Goal: Transaction & Acquisition: Purchase product/service

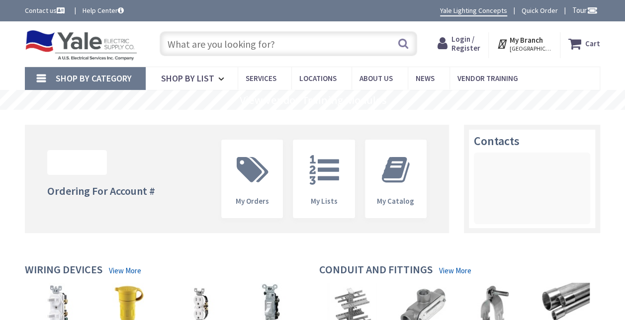
click at [477, 44] on span "Login / Register" at bounding box center [465, 43] width 29 height 18
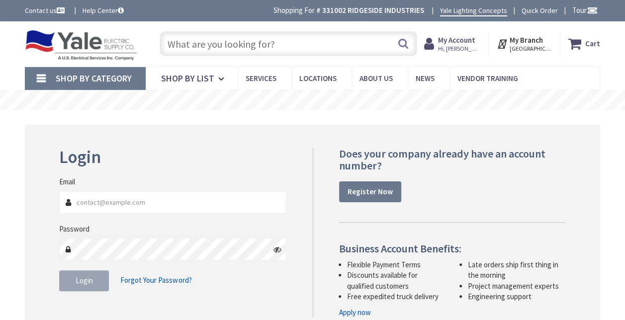
type input "[EMAIL_ADDRESS][DOMAIN_NAME]"
click at [86, 283] on span "Login" at bounding box center [84, 280] width 17 height 9
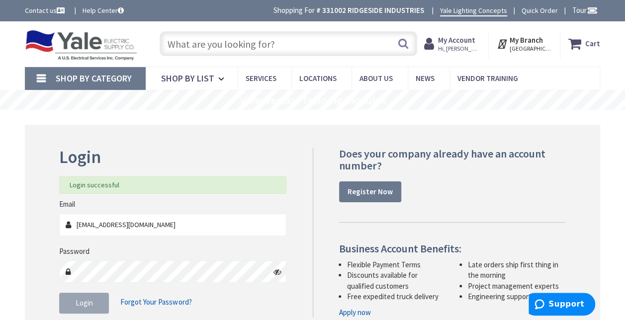
click at [303, 47] on input "text" at bounding box center [288, 43] width 257 height 25
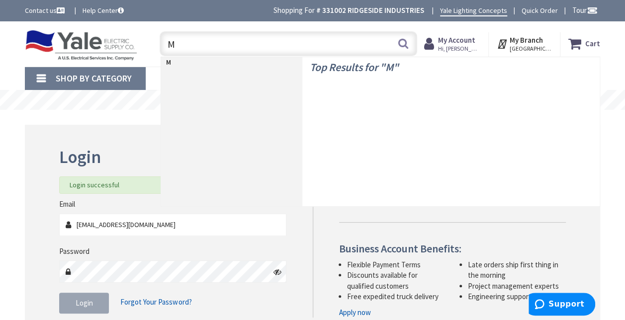
type input "Mi"
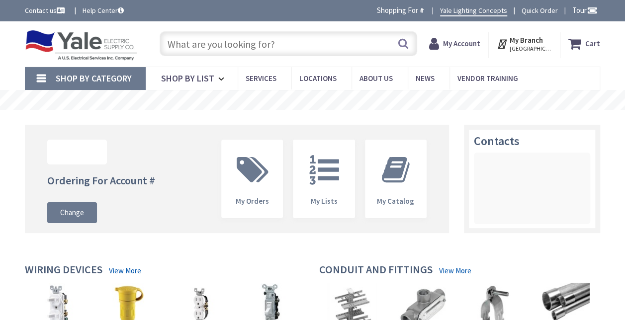
click at [283, 39] on input "text" at bounding box center [288, 43] width 257 height 25
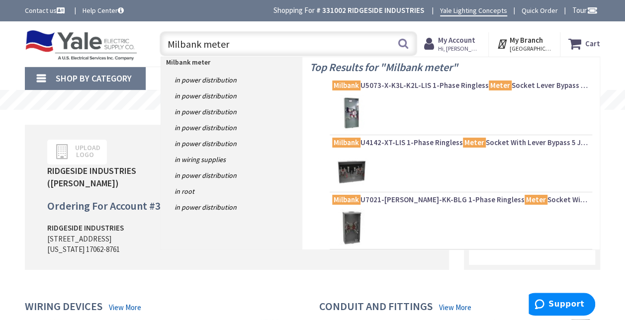
click at [413, 33] on input "Milbank meter" at bounding box center [288, 43] width 257 height 25
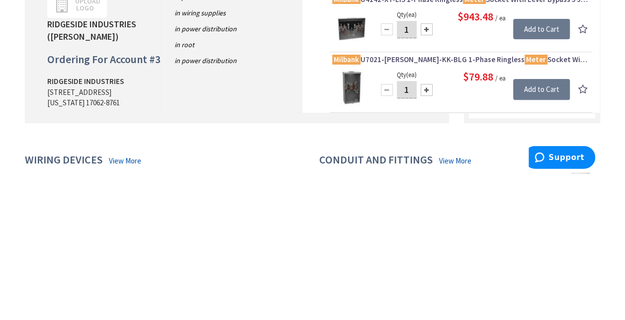
type input "Milbank meter"
click at [550, 234] on input "Add to Cart" at bounding box center [541, 236] width 57 height 21
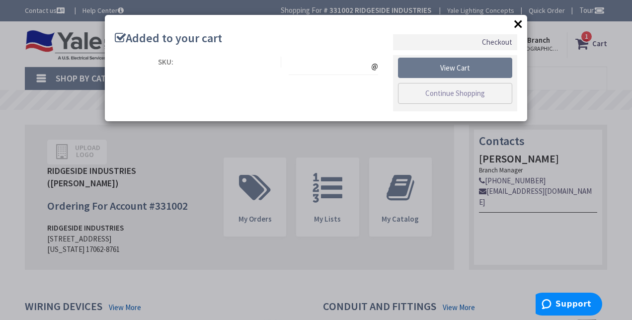
click at [290, 73] on div "@" at bounding box center [333, 66] width 89 height 18
click at [521, 26] on button "×" at bounding box center [518, 23] width 15 height 15
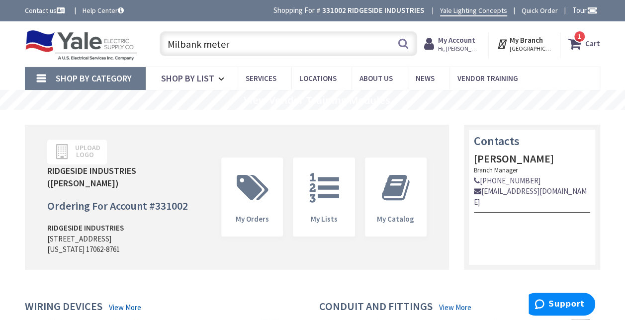
click at [404, 40] on button "Search" at bounding box center [403, 43] width 13 height 22
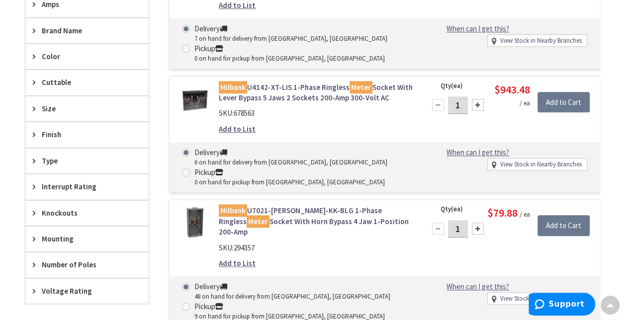
scroll to position [434, 0]
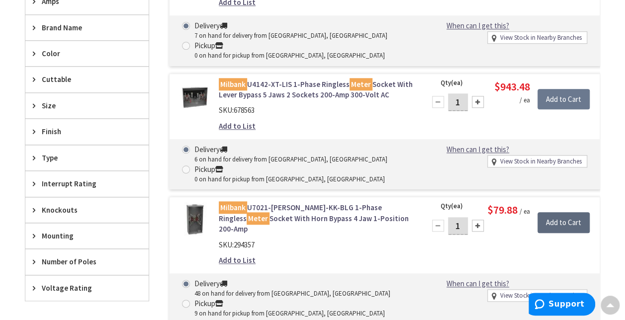
click at [569, 212] on input "Add to Cart" at bounding box center [563, 222] width 52 height 21
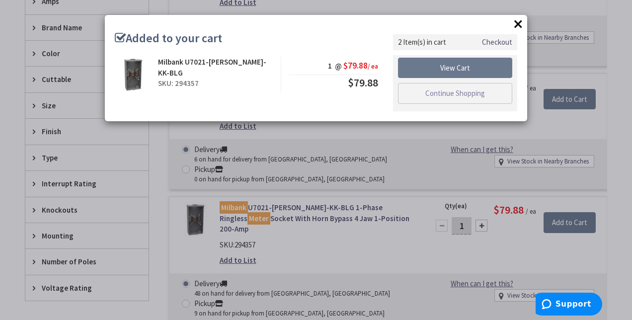
click at [517, 28] on button "×" at bounding box center [518, 23] width 15 height 15
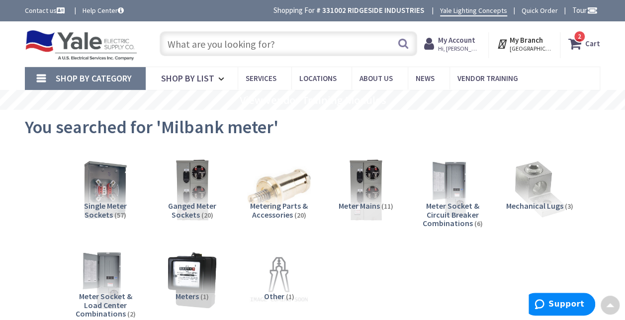
scroll to position [0, 0]
click at [196, 45] on input "text" at bounding box center [288, 43] width 257 height 25
type input "r"
type input "R"
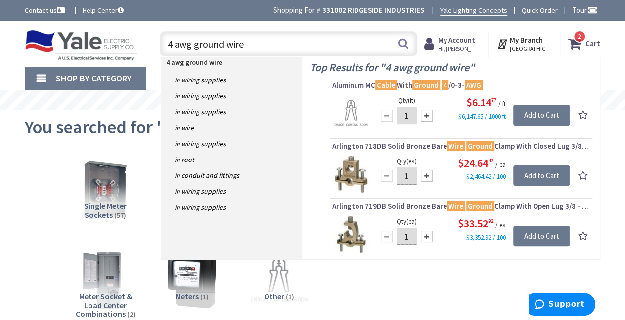
click at [225, 45] on input "4 awg ground wire" at bounding box center [288, 43] width 257 height 25
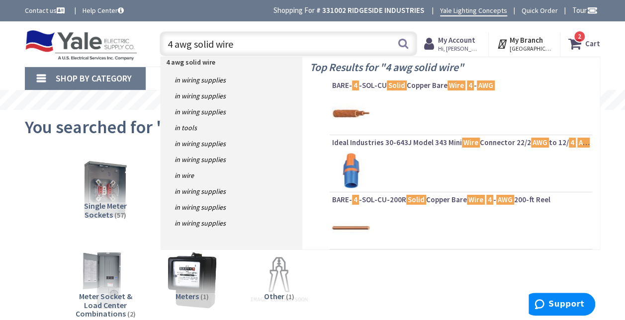
type input "4 awg solid wire"
click at [404, 45] on button "Search" at bounding box center [403, 43] width 13 height 22
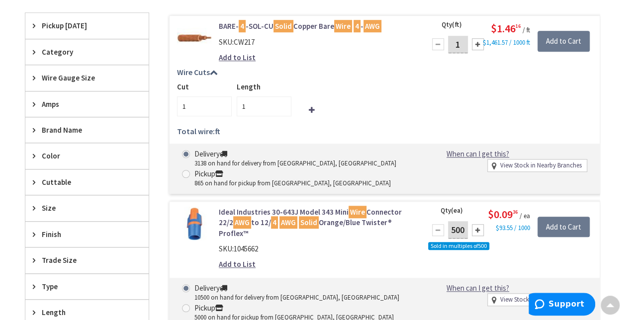
scroll to position [327, 0]
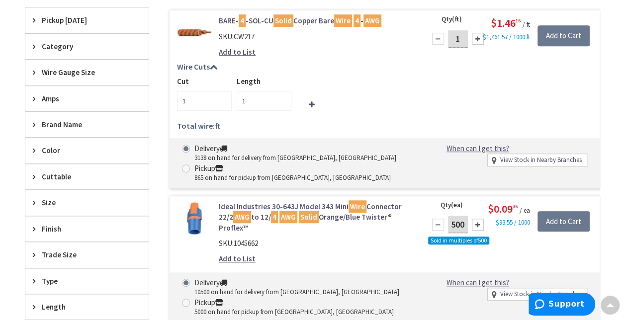
click at [456, 37] on input "1" at bounding box center [458, 38] width 20 height 17
click at [463, 37] on input "1" at bounding box center [458, 38] width 20 height 17
type input "w"
type input "25"
click at [578, 35] on input "Add to Cart" at bounding box center [563, 35] width 52 height 21
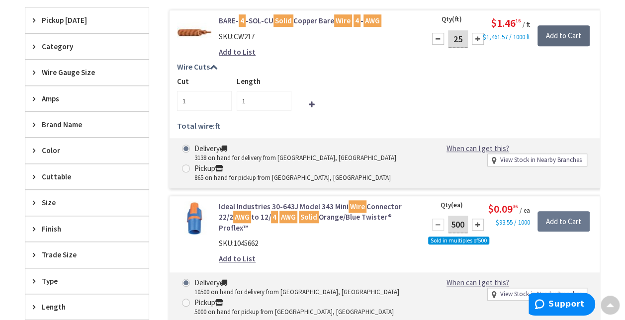
type input "25"
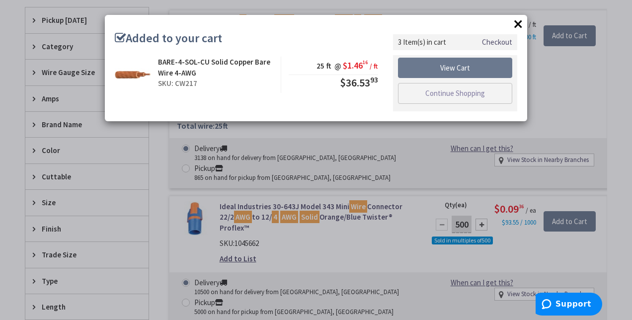
click at [521, 28] on button "×" at bounding box center [518, 23] width 15 height 15
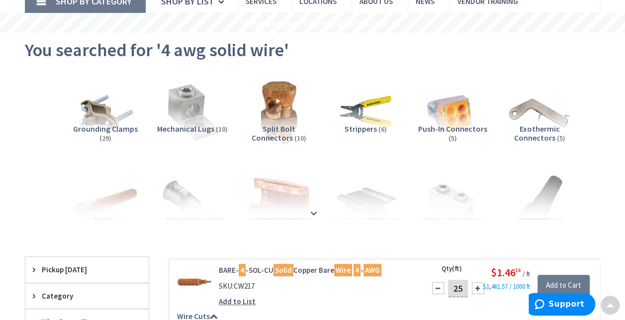
scroll to position [0, 0]
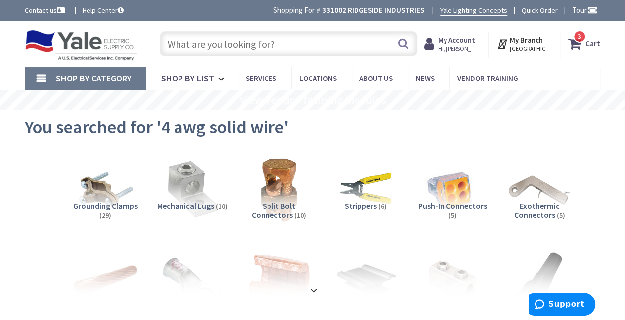
click at [319, 46] on input "text" at bounding box center [288, 43] width 257 height 25
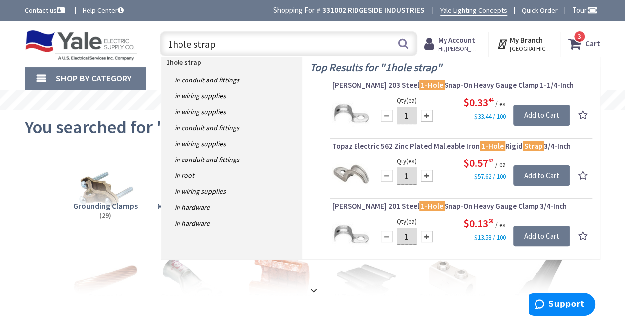
type input "1hole strap"
click at [403, 41] on button "Search" at bounding box center [403, 43] width 13 height 22
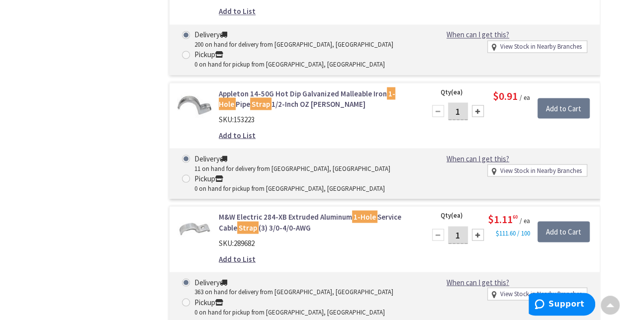
scroll to position [2727, 0]
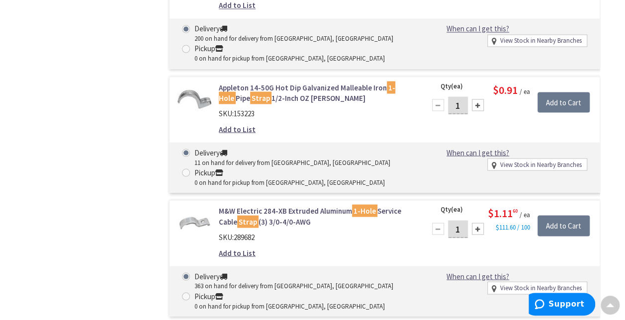
click at [481, 225] on div at bounding box center [478, 229] width 12 height 12
click at [485, 223] on div "$1.11 60 / ea $111.60 / 100" at bounding box center [510, 218] width 55 height 26
click at [483, 224] on div "$1.11 60 / ea $111.60 / 100" at bounding box center [510, 218] width 55 height 26
click at [467, 225] on input "2" at bounding box center [458, 228] width 20 height 17
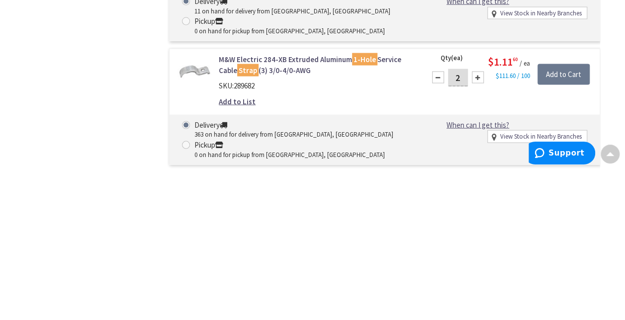
click at [464, 223] on input "2" at bounding box center [458, 228] width 20 height 17
click at [463, 223] on input "2" at bounding box center [458, 228] width 20 height 17
click at [576, 225] on input "Add to Cart" at bounding box center [563, 225] width 52 height 21
type input "1"
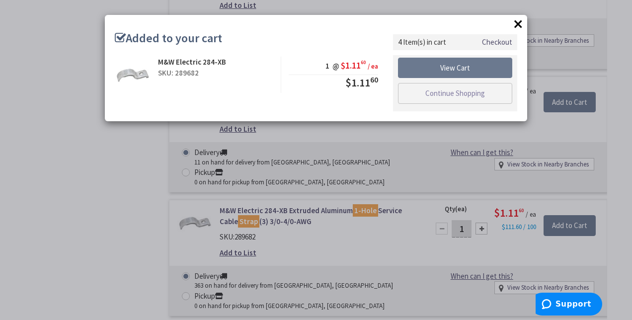
click at [624, 158] on div "× Added to your cart M&W Electric 284-XB SKU: 289682 1 @ $1.11 60 / ea $1.11 60" at bounding box center [316, 160] width 632 height 320
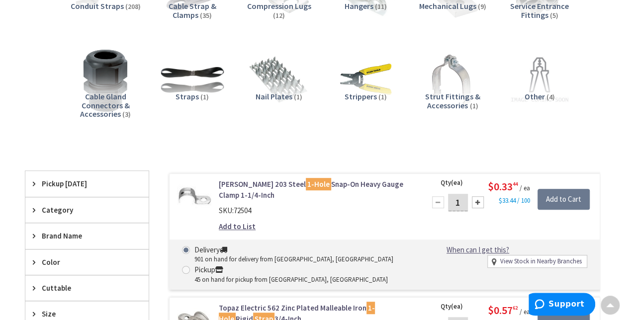
scroll to position [0, 0]
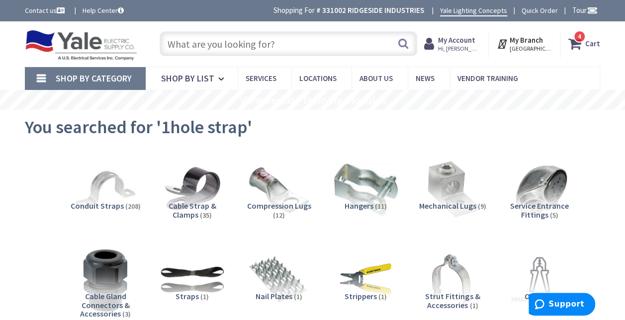
click at [580, 36] on span "4" at bounding box center [578, 36] width 3 height 8
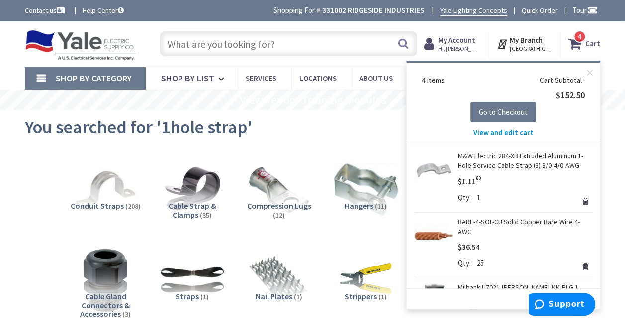
click at [485, 197] on div "Qty 1 Update" at bounding box center [525, 199] width 134 height 14
click at [479, 198] on span "1" at bounding box center [478, 197] width 3 height 10
click at [479, 186] on div "$1.11 60" at bounding box center [469, 181] width 23 height 11
click at [517, 166] on link "M&W Electric 284-XB Extruded Aluminum 1-Hole Service Cable Strap (3) 3/0-4/0-AWG" at bounding box center [525, 161] width 134 height 20
click at [478, 198] on span "1" at bounding box center [478, 197] width 3 height 10
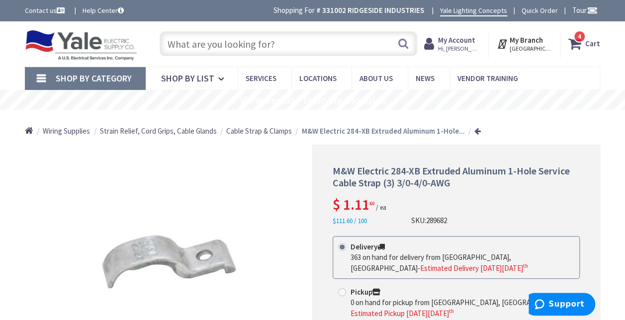
click at [593, 43] on strong "Cart" at bounding box center [592, 44] width 15 height 18
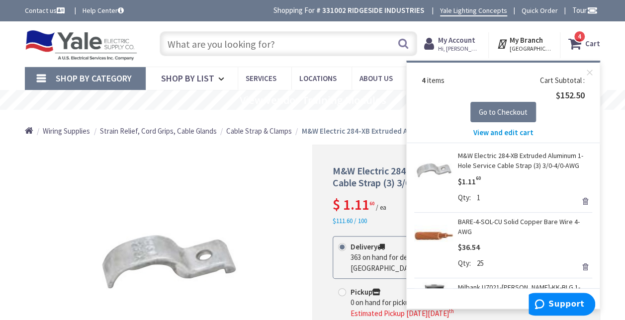
click at [515, 134] on span "View and edit cart" at bounding box center [503, 132] width 60 height 9
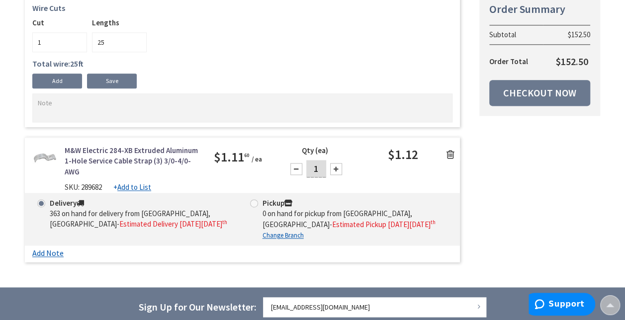
scroll to position [601, 0]
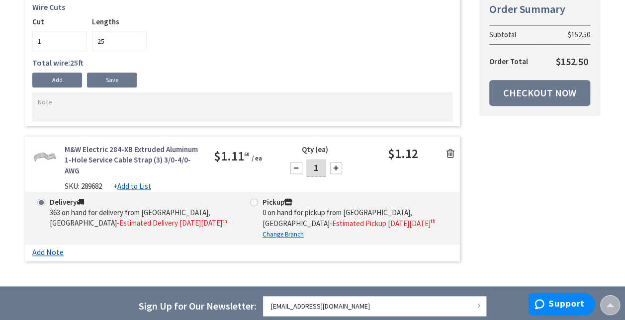
click at [317, 171] on input "1" at bounding box center [316, 167] width 20 height 17
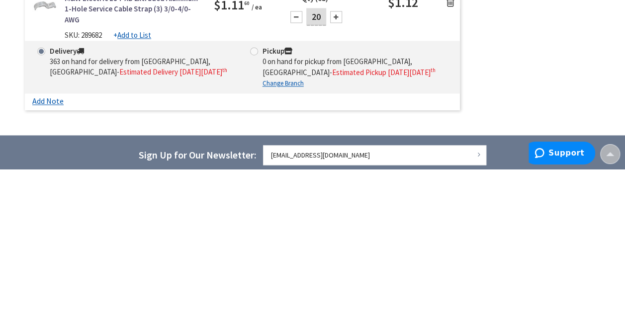
type input "20"
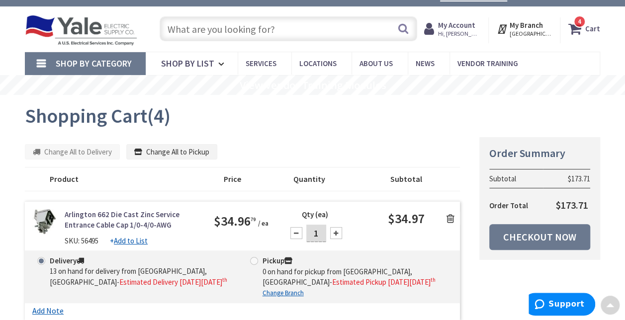
scroll to position [0, 0]
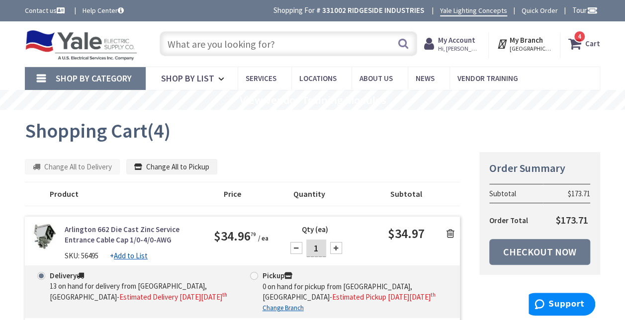
click at [275, 45] on input "text" at bounding box center [288, 43] width 257 height 25
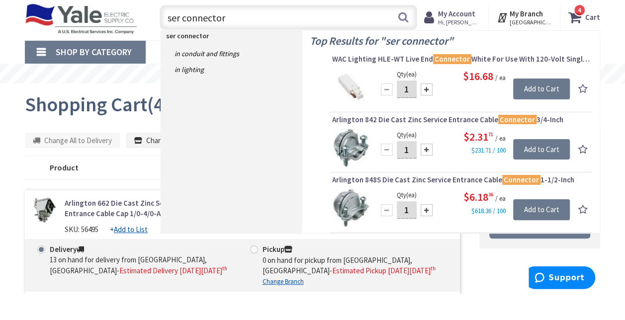
type input "ser connector"
click at [403, 46] on button "Search" at bounding box center [403, 43] width 13 height 22
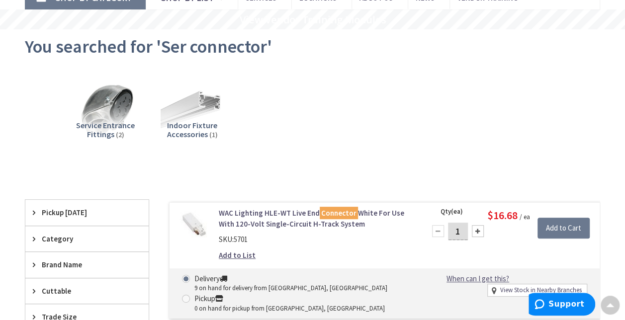
scroll to position [80, 0]
click at [118, 121] on span "Service Entrance Fittings" at bounding box center [105, 130] width 59 height 19
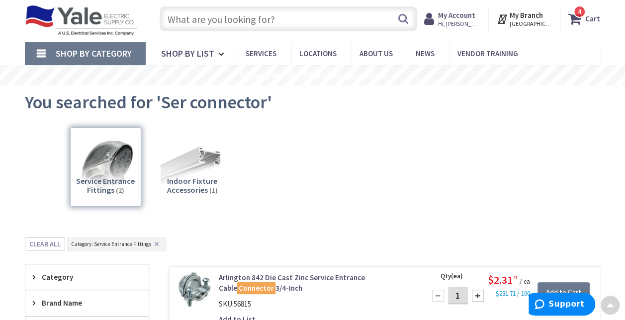
scroll to position [0, 0]
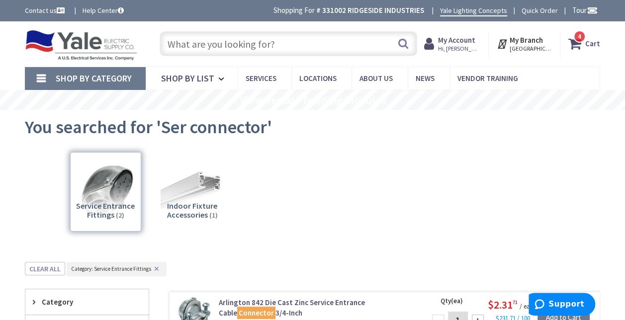
click at [229, 48] on input "text" at bounding box center [288, 43] width 257 height 25
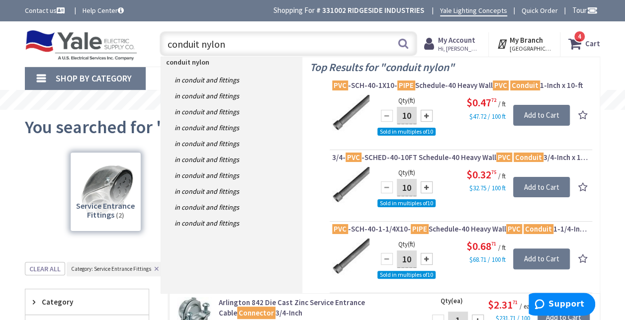
click at [246, 47] on input "conduit nylon" at bounding box center [288, 43] width 257 height 25
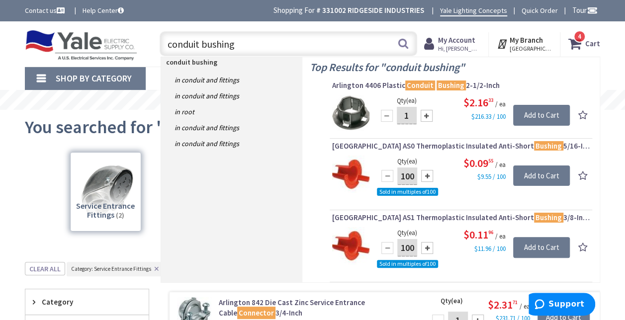
click at [315, 48] on input "conduit bushing" at bounding box center [288, 43] width 257 height 25
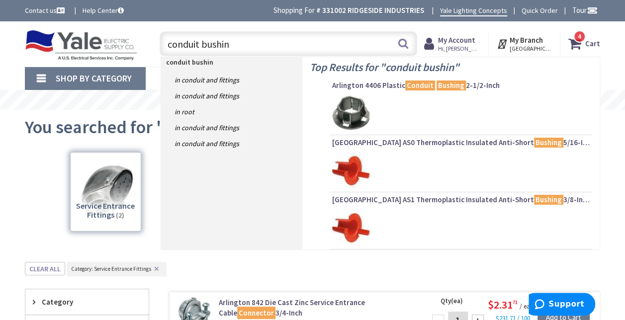
type input "conduit bushi"
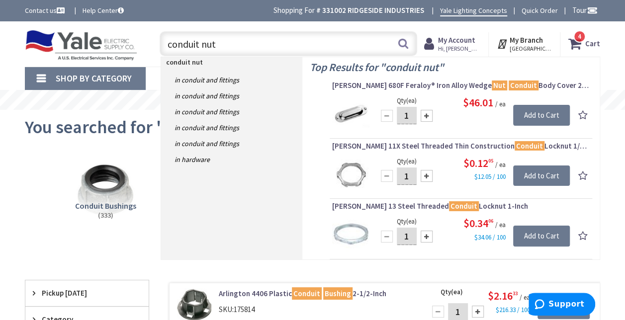
click at [199, 48] on input "conduit nut" at bounding box center [288, 43] width 257 height 25
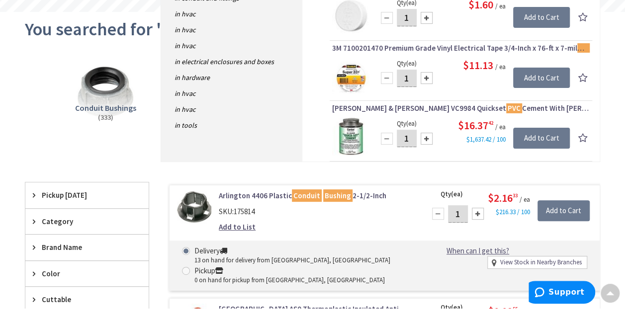
scroll to position [86, 0]
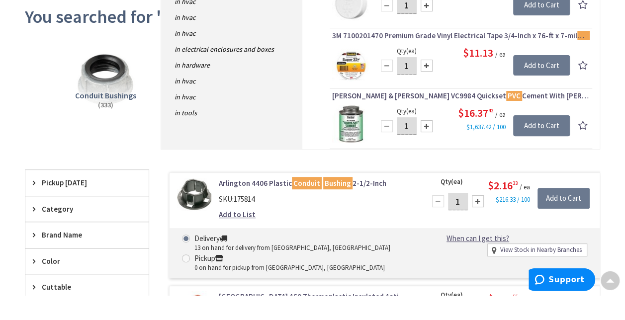
type input "Plastic nut"
click at [110, 109] on img at bounding box center [106, 104] width 64 height 64
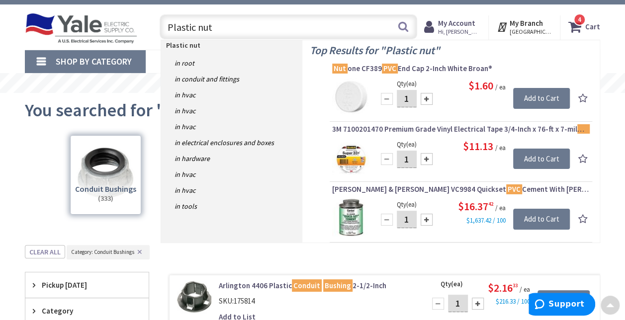
scroll to position [0, 0]
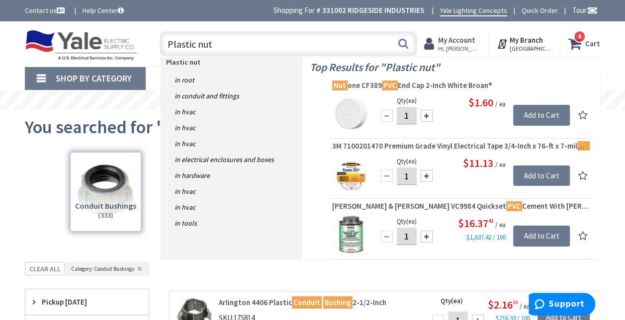
click at [118, 193] on div "Conduit Bushings (333)" at bounding box center [105, 192] width 71 height 80
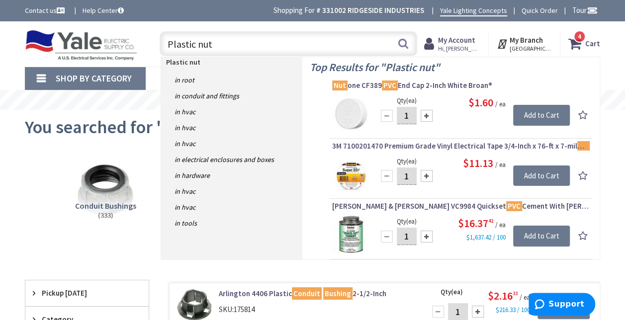
click at [47, 182] on div "Conduit Bushings (333) Rigid Conduit Fittings (8) PVC Conduit Fittings (2) Race…" at bounding box center [312, 194] width 540 height 95
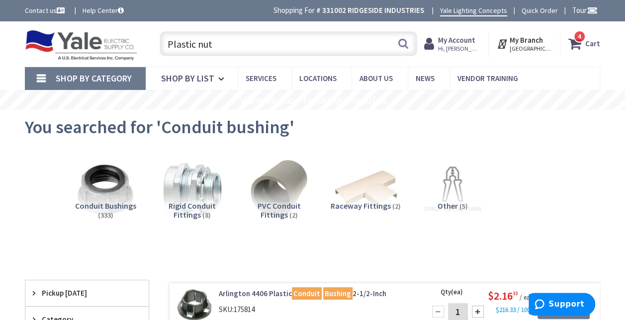
click at [113, 183] on img at bounding box center [106, 190] width 64 height 64
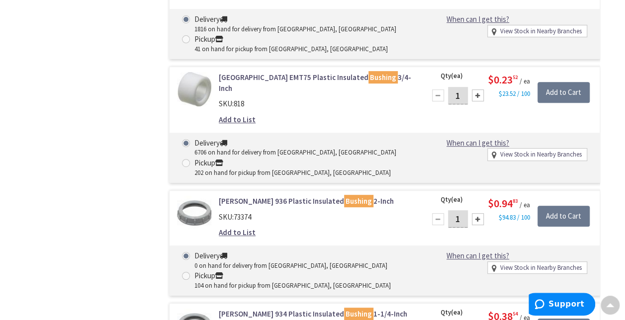
scroll to position [2091, 0]
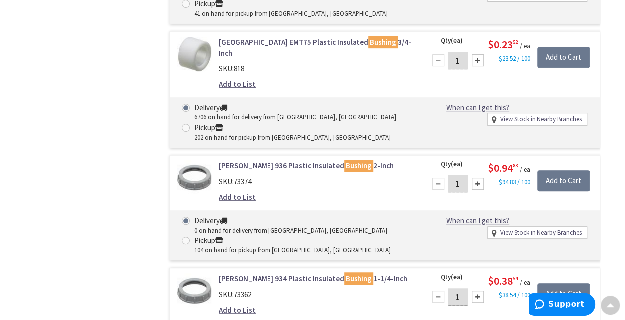
click at [460, 175] on input "1" at bounding box center [458, 183] width 20 height 17
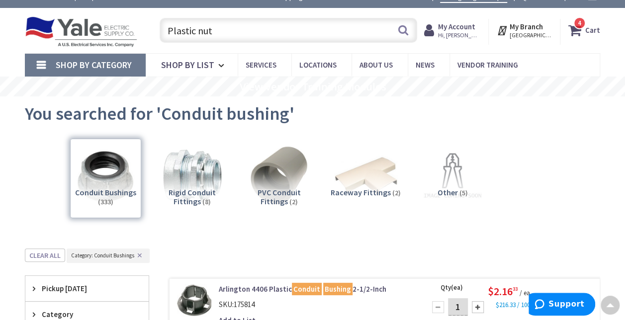
scroll to position [0, 0]
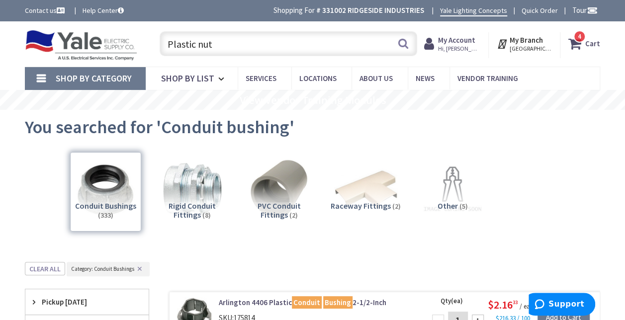
click at [244, 46] on input "Plastic nut" at bounding box center [288, 43] width 257 height 25
type input "1"
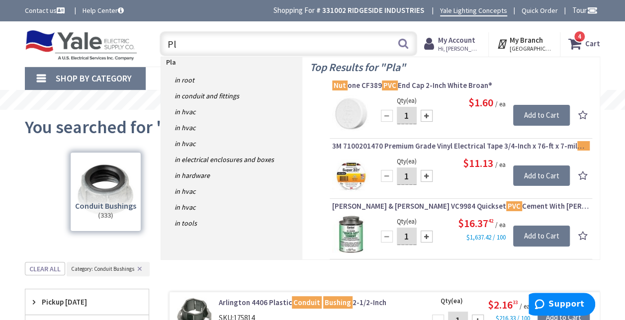
type input "P"
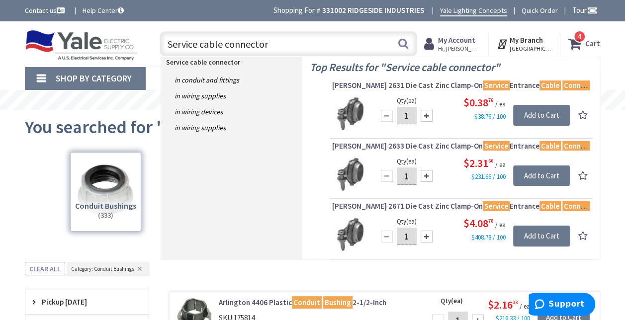
type input "Service cable connector"
click at [407, 42] on button "Search" at bounding box center [403, 43] width 13 height 22
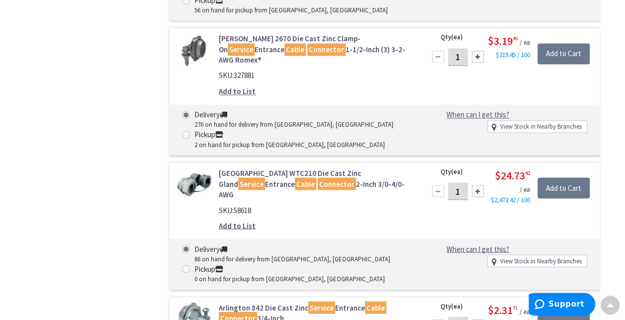
scroll to position [800, 0]
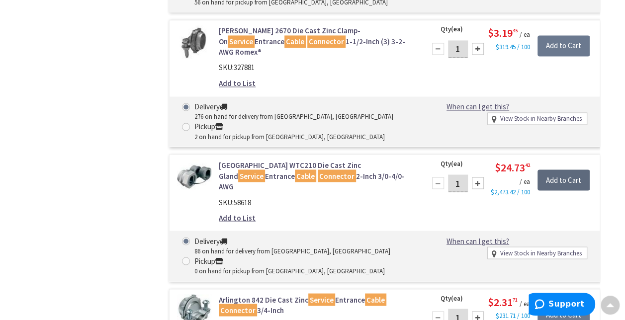
click at [577, 169] on input "Add to Cart" at bounding box center [563, 179] width 52 height 21
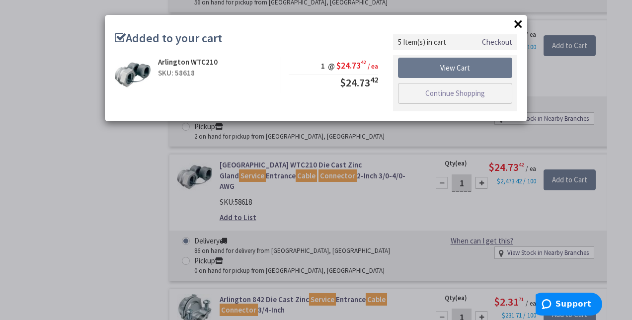
click at [520, 23] on button "×" at bounding box center [518, 23] width 15 height 15
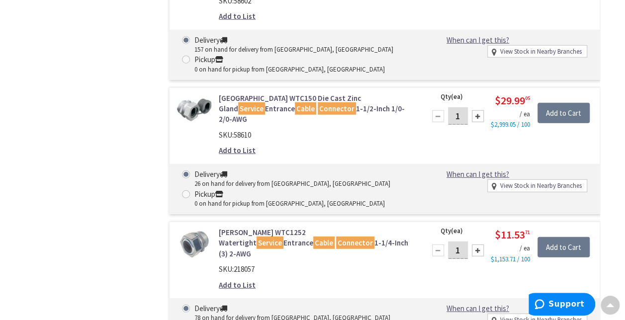
scroll to position [0, 0]
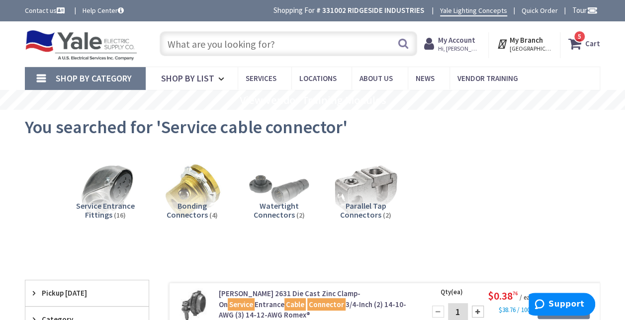
click at [587, 46] on strong "Cart" at bounding box center [592, 44] width 15 height 18
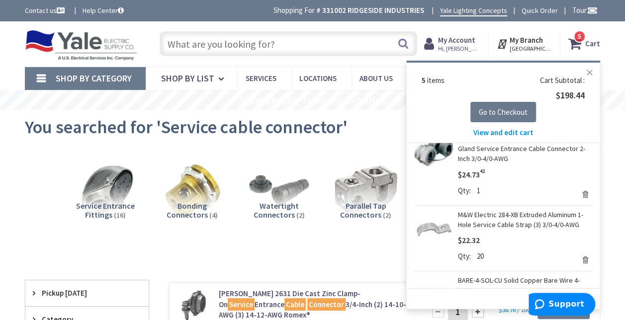
scroll to position [12, 0]
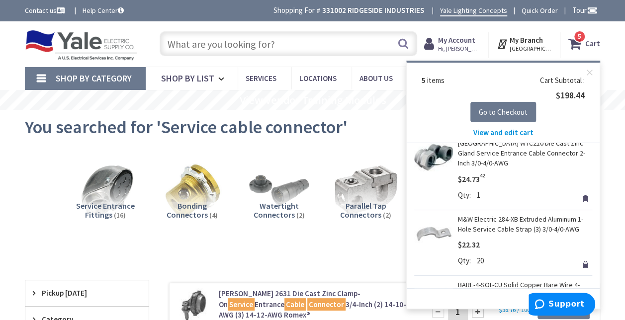
click at [512, 135] on span "View and edit cart" at bounding box center [503, 132] width 60 height 9
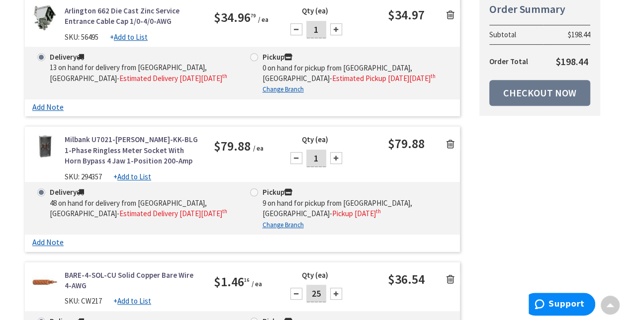
scroll to position [222, 0]
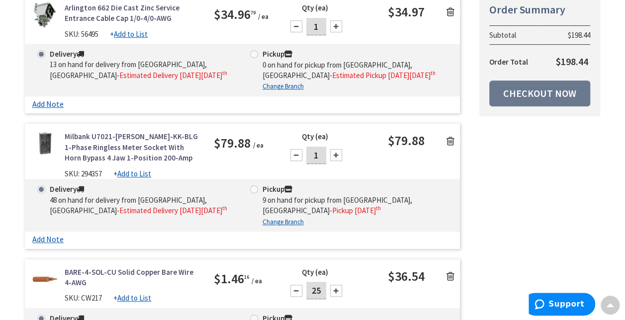
click at [136, 152] on link "Milbank U7021-[PERSON_NAME]-KK-BLG 1-Phase Ringless Meter Socket With Horn Bypa…" at bounding box center [132, 147] width 134 height 32
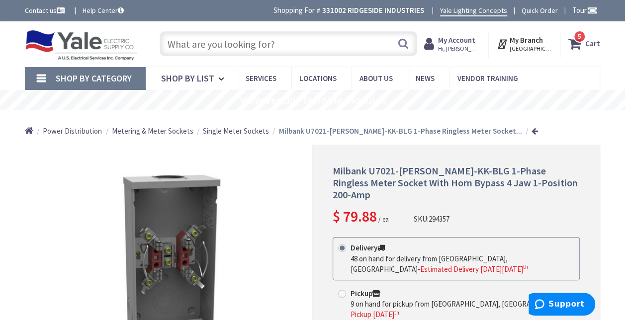
click at [595, 36] on strong "Cart" at bounding box center [592, 44] width 15 height 18
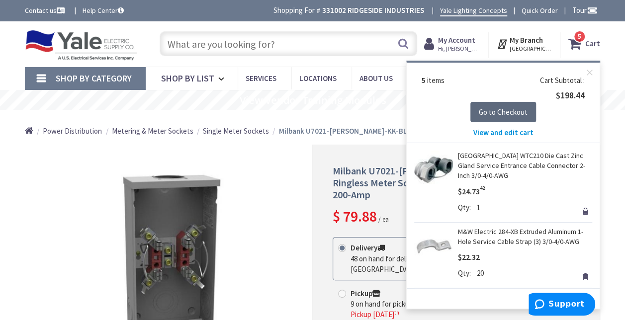
click at [513, 113] on span "Go to Checkout" at bounding box center [503, 111] width 49 height 9
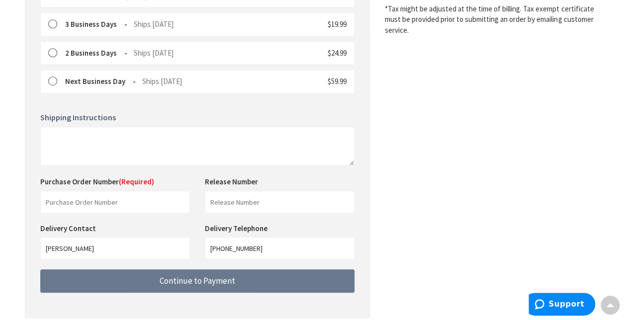
scroll to position [327, 0]
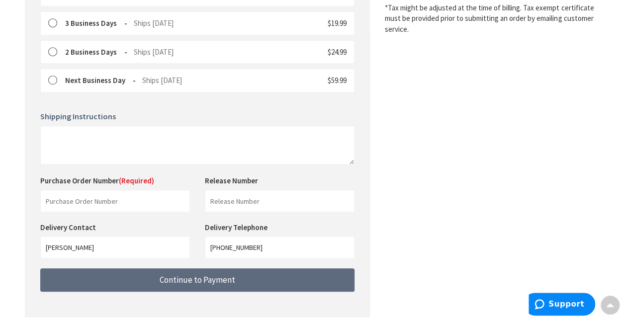
click at [284, 286] on button "Continue to Payment" at bounding box center [197, 279] width 314 height 23
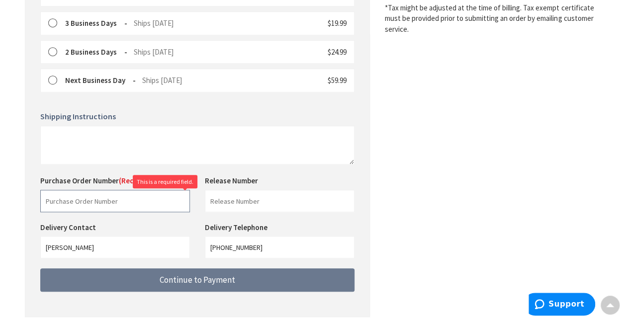
click at [112, 202] on input "text" at bounding box center [115, 201] width 150 height 22
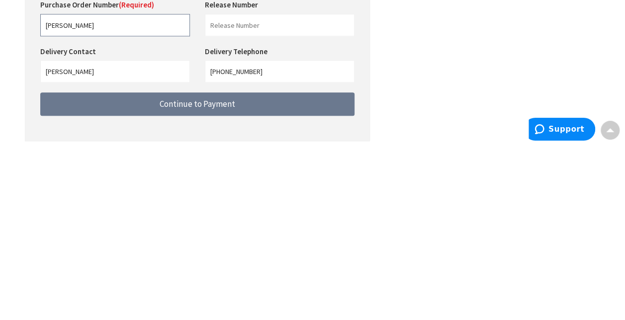
scroll to position [329, 0]
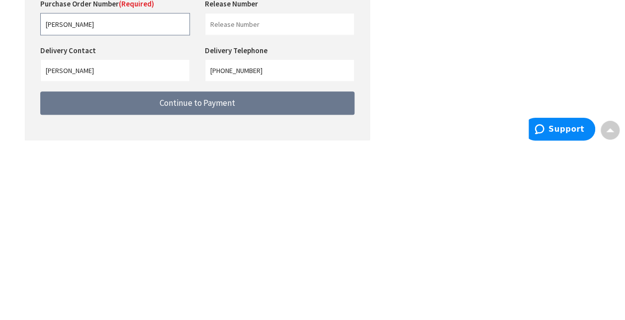
type input "merl"
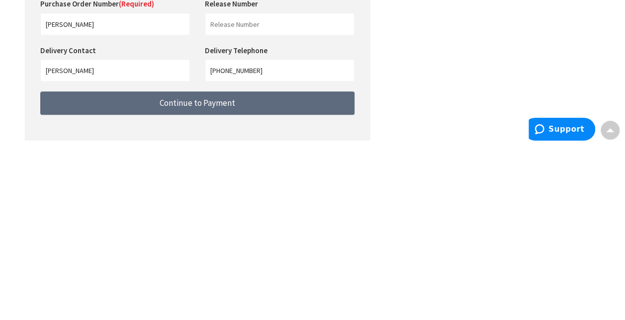
click at [130, 284] on button "Continue to Payment" at bounding box center [197, 277] width 314 height 23
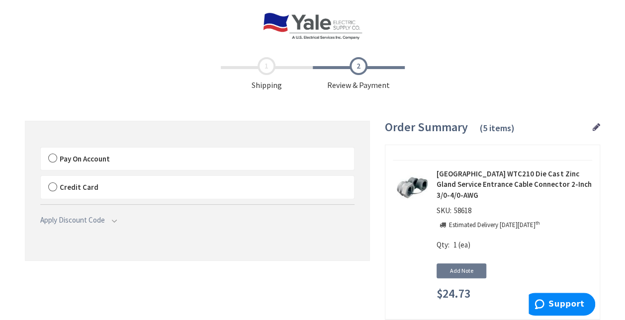
click at [55, 159] on label "Pay On Account" at bounding box center [197, 159] width 313 height 23
click at [52, 164] on label "Pay On Account" at bounding box center [197, 159] width 313 height 23
click at [41, 150] on input "Pay On Account" at bounding box center [41, 150] width 0 height 0
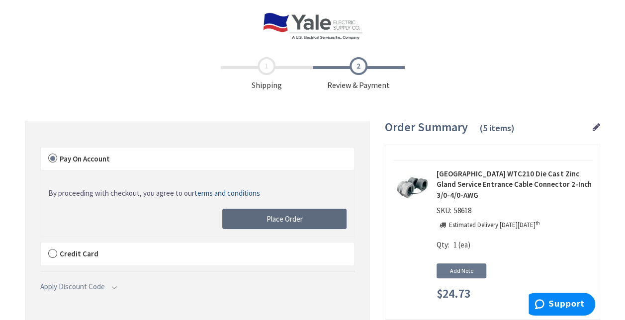
click at [276, 228] on button "Place Order" at bounding box center [284, 219] width 124 height 21
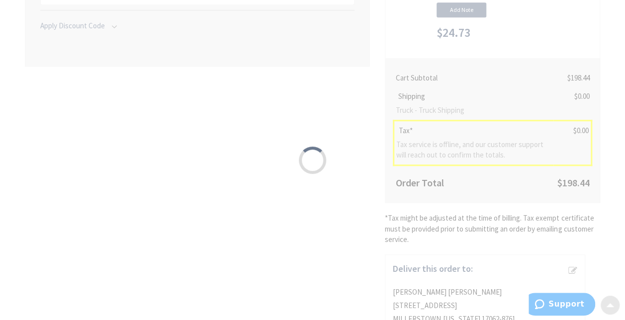
scroll to position [262, 0]
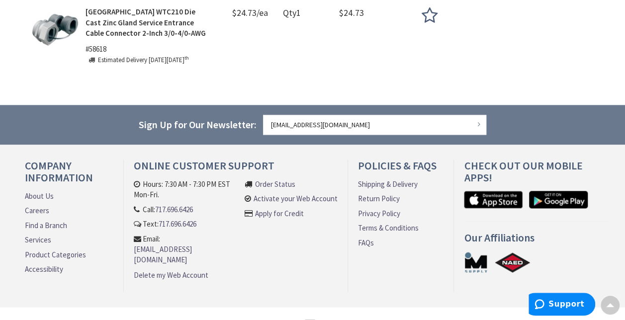
scroll to position [716, 0]
